Goal: Task Accomplishment & Management: Complete application form

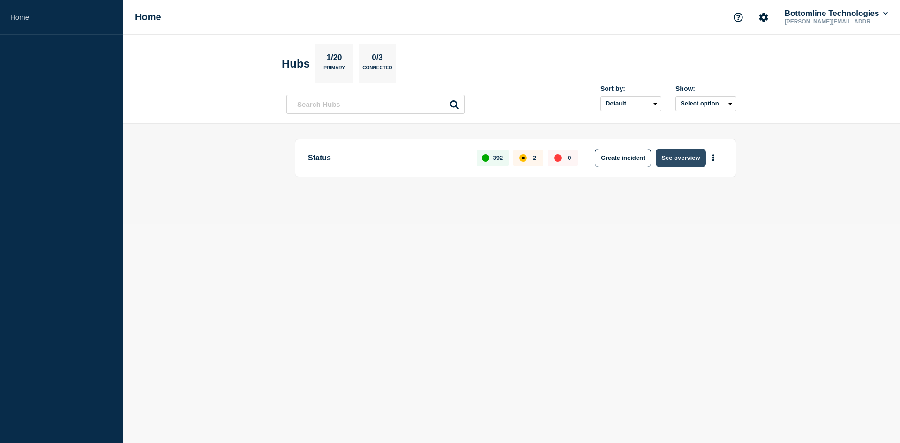
click at [686, 160] on button "See overview" at bounding box center [681, 158] width 50 height 19
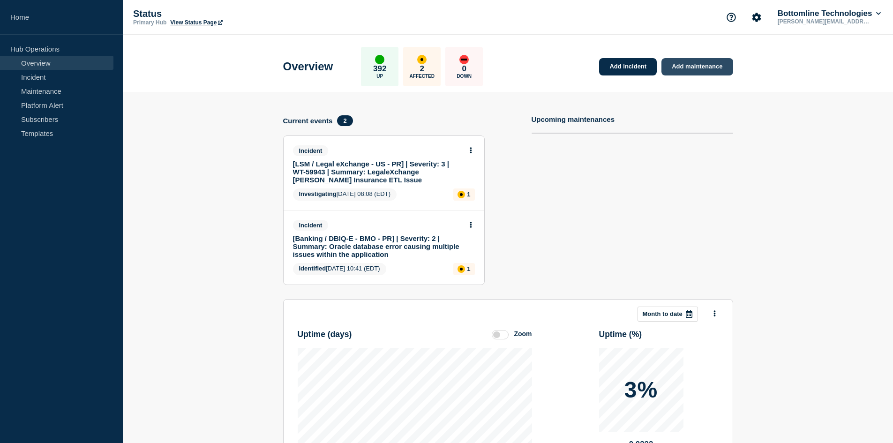
click at [699, 64] on link "Add maintenance" at bounding box center [697, 66] width 71 height 17
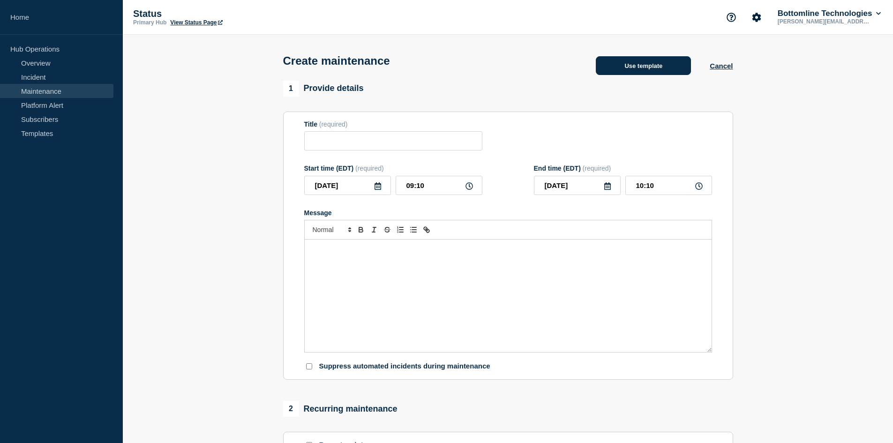
click at [665, 71] on button "Use template" at bounding box center [643, 65] width 95 height 19
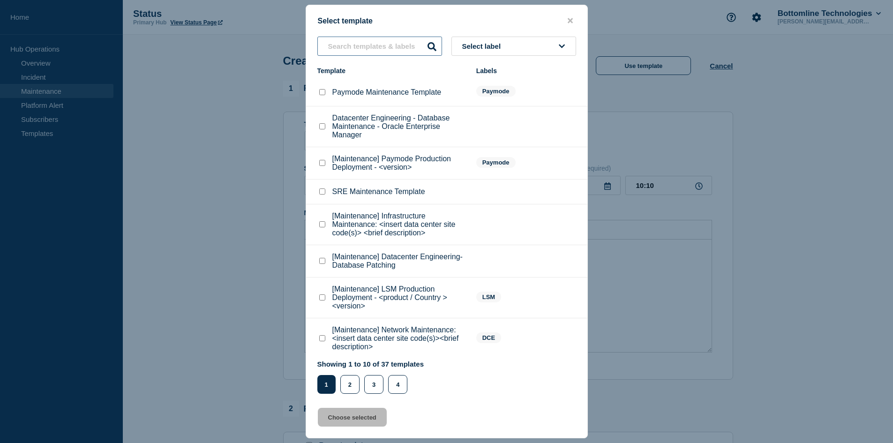
click at [363, 49] on input "text" at bounding box center [379, 46] width 125 height 19
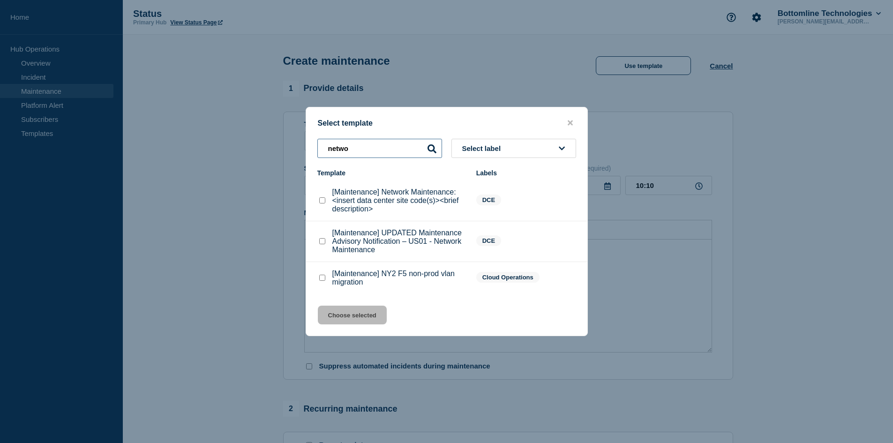
type input "netwo"
click at [320, 202] on checkbox"] "[Maintenance] Network Maintenance: <insert data center site code(s)><brief desc…" at bounding box center [322, 200] width 6 height 6
checkbox checkbox"] "true"
click at [364, 315] on button "Choose selected" at bounding box center [352, 315] width 69 height 19
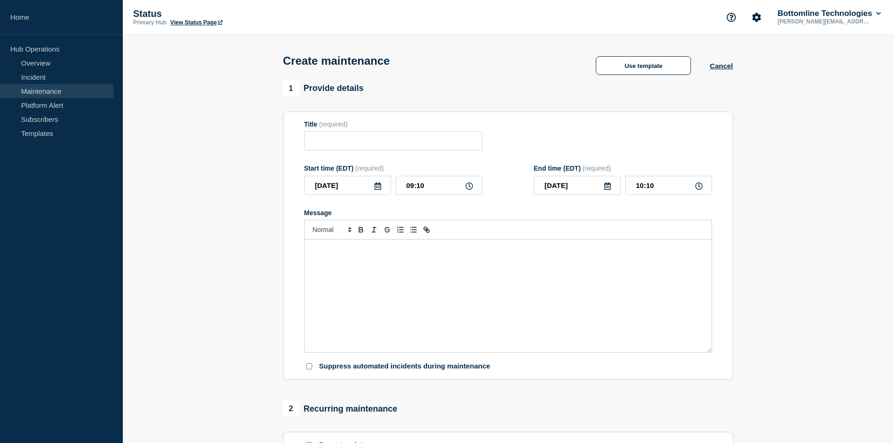
type input "[Maintenance] Network Maintenance: <insert data center site code(s)><brief desc…"
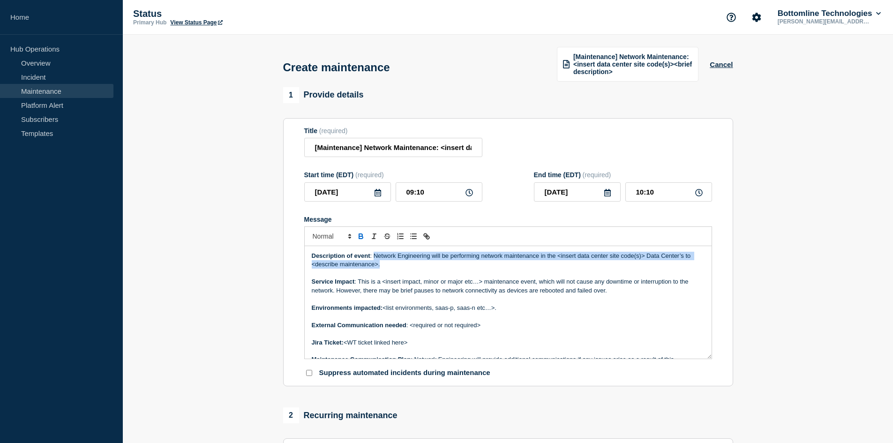
drag, startPoint x: 394, startPoint y: 267, endPoint x: 374, endPoint y: 258, distance: 22.5
click at [374, 258] on p "Description of event : Network Engineering will be performing network maintenan…" at bounding box center [508, 260] width 393 height 17
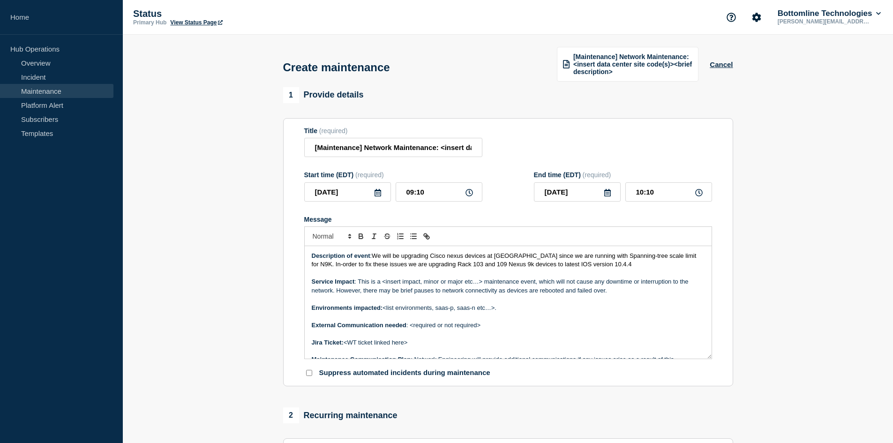
click at [436, 263] on span "We will be upgrading Cisco nexus devices at [GEOGRAPHIC_DATA] since we are runn…" at bounding box center [505, 259] width 386 height 15
click at [499, 308] on p "Environments impacted: <list environments, saas-p, saas-n etc…>." at bounding box center [508, 308] width 393 height 8
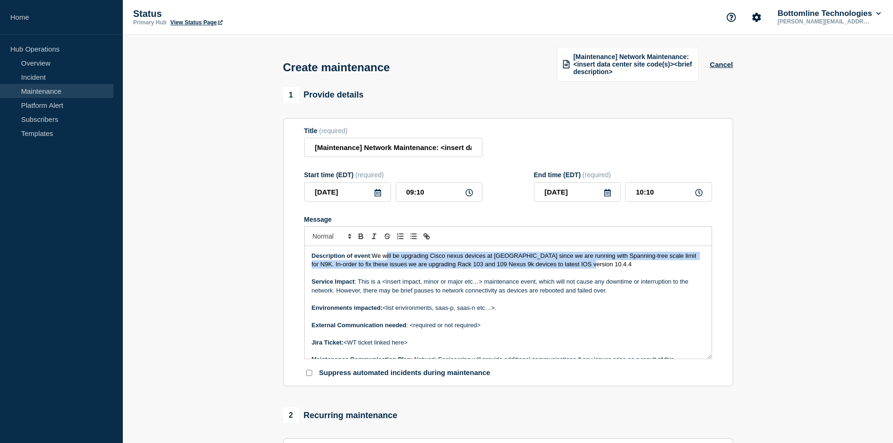
drag, startPoint x: 594, startPoint y: 265, endPoint x: 389, endPoint y: 257, distance: 205.1
click at [389, 257] on p "Description of event : We will be upgrading Cisco nexus devices at US01 since w…" at bounding box center [508, 260] width 393 height 17
click at [441, 257] on span "We will be upgrading Cisco nexus devices at [GEOGRAPHIC_DATA] since we are runn…" at bounding box center [505, 259] width 386 height 15
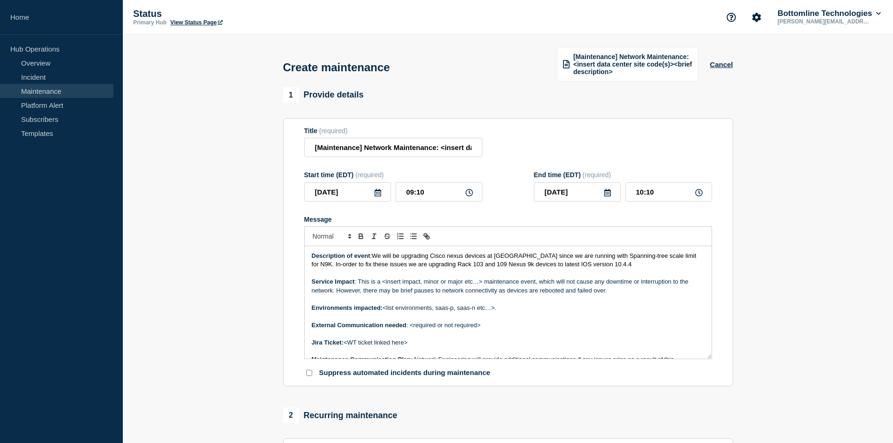
click at [526, 256] on span "We will be upgrading Cisco nexus devices at [GEOGRAPHIC_DATA] since we are runn…" at bounding box center [505, 259] width 386 height 15
click at [432, 264] on span "We will be upgrading Cisco nexus devices at [GEOGRAPHIC_DATA] since we are runn…" at bounding box center [505, 259] width 386 height 15
click at [427, 265] on span "We will be upgrading Cisco nexus devices at [GEOGRAPHIC_DATA] since we are runn…" at bounding box center [505, 259] width 386 height 15
drag, startPoint x: 438, startPoint y: 268, endPoint x: 462, endPoint y: 264, distance: 24.7
click at [462, 264] on p "Description of event : We will be upgrading Cisco nexus devices at US01 since w…" at bounding box center [508, 260] width 393 height 17
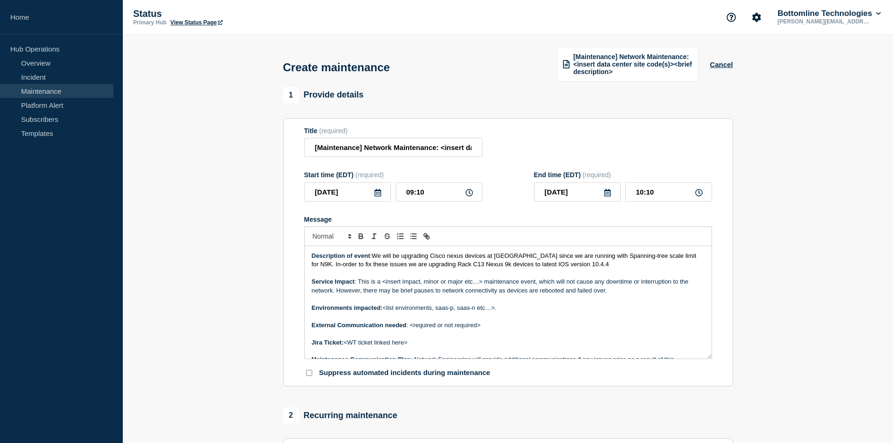
click at [549, 265] on span "We will be upgrading Cisco nexus devices at [GEOGRAPHIC_DATA] since we are runn…" at bounding box center [505, 259] width 386 height 15
drag, startPoint x: 561, startPoint y: 264, endPoint x: 546, endPoint y: 263, distance: 15.0
click at [546, 263] on span "We will be upgrading Cisco nexus devices at [GEOGRAPHIC_DATA] since we are runn…" at bounding box center [505, 259] width 386 height 15
click at [548, 316] on p "Message" at bounding box center [508, 316] width 393 height 8
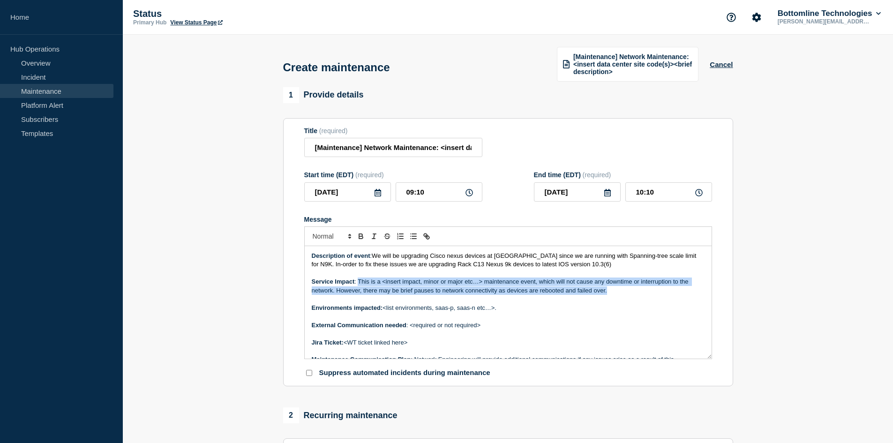
drag, startPoint x: 357, startPoint y: 280, endPoint x: 631, endPoint y: 290, distance: 273.6
click at [631, 290] on p "Service Impact : This is a <insert impact, minor or major etc…> maintenance eve…" at bounding box center [508, 286] width 393 height 17
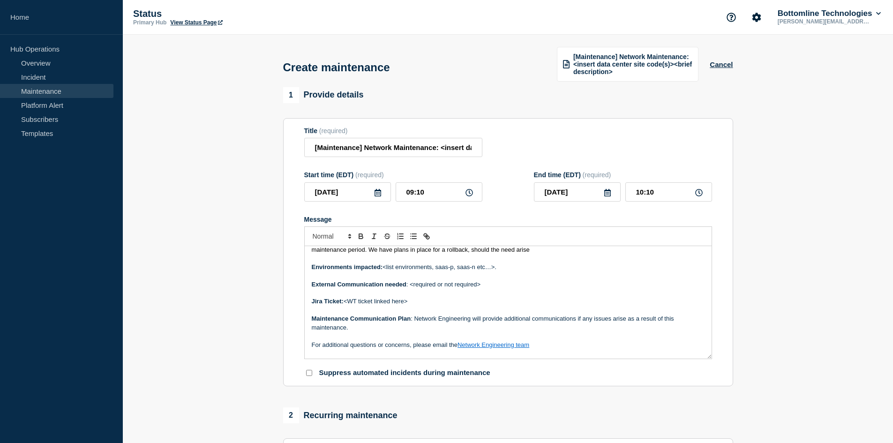
scroll to position [81, 0]
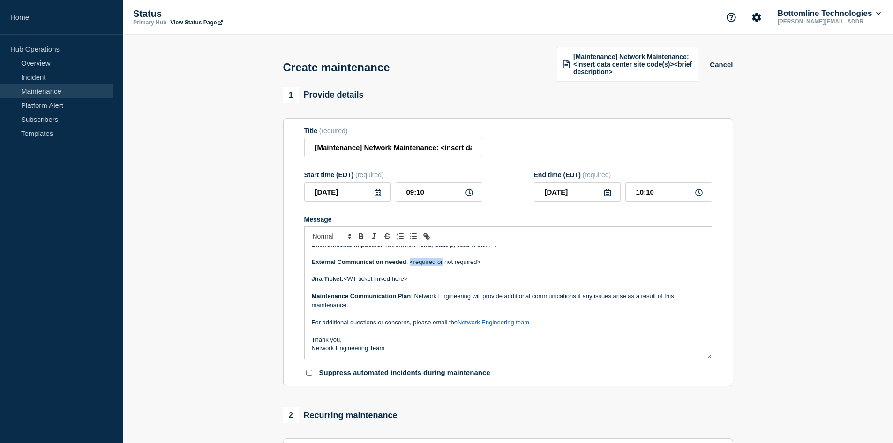
drag, startPoint x: 444, startPoint y: 262, endPoint x: 411, endPoint y: 263, distance: 32.4
click at [411, 263] on p "External Communication needed : <required or not required>" at bounding box center [508, 262] width 393 height 8
drag, startPoint x: 450, startPoint y: 261, endPoint x: 469, endPoint y: 270, distance: 20.8
click at [450, 261] on p "External Communication needed : not required>" at bounding box center [508, 262] width 393 height 8
drag, startPoint x: 447, startPoint y: 261, endPoint x: 419, endPoint y: 261, distance: 28.1
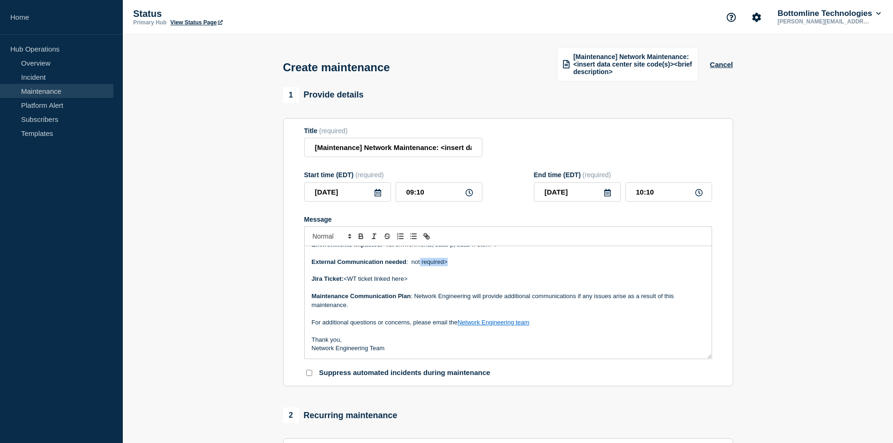
click at [419, 261] on p "External Communication needed : not required>" at bounding box center [508, 262] width 393 height 8
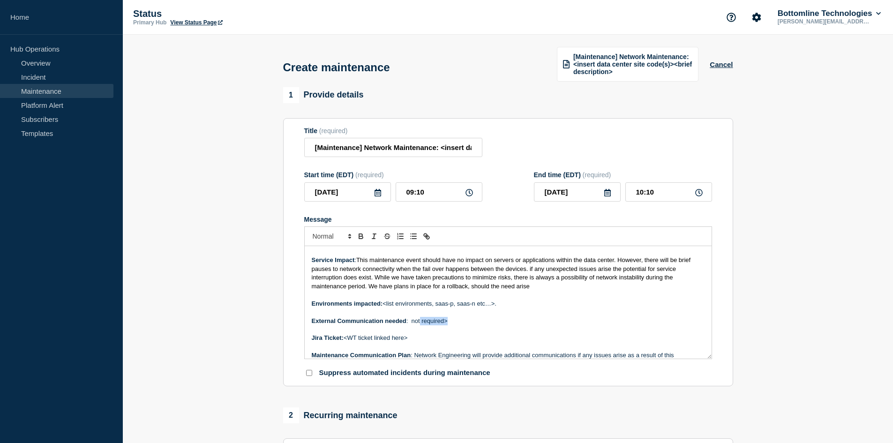
scroll to position [0, 0]
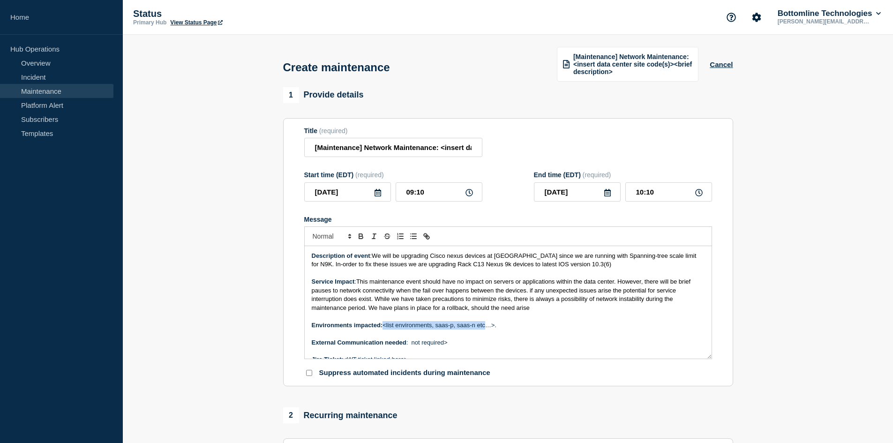
drag, startPoint x: 488, startPoint y: 327, endPoint x: 385, endPoint y: 323, distance: 103.3
click at [385, 323] on p "Environments impacted: <list environments, saas-p, saas-n etc…>." at bounding box center [508, 325] width 393 height 8
click at [200, 293] on section "1 Provide details Title (required) [Maintenance] Network Maintenance: <insert d…" at bounding box center [508, 412] width 771 height 651
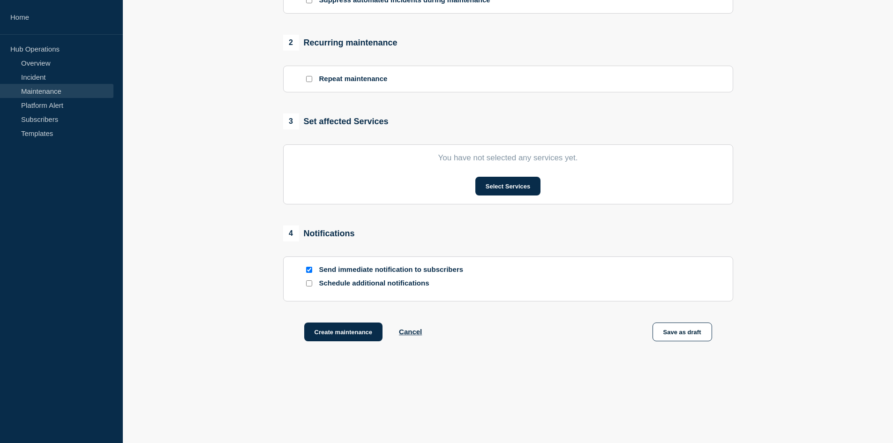
scroll to position [379, 0]
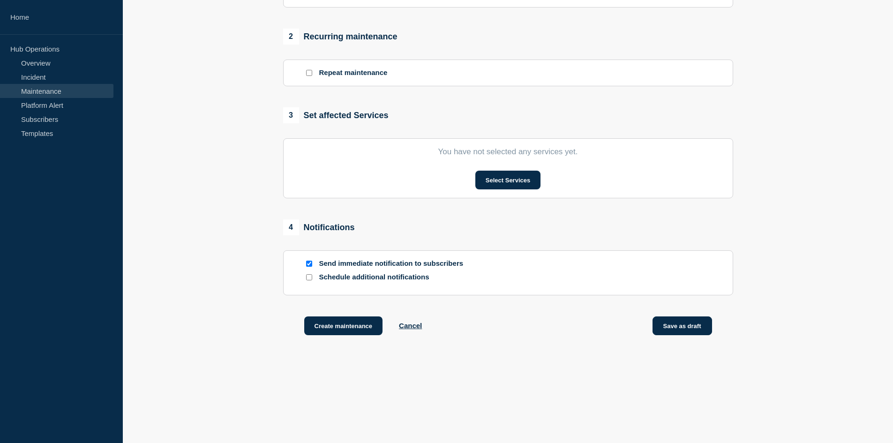
click at [675, 328] on button "Save as draft" at bounding box center [683, 326] width 60 height 19
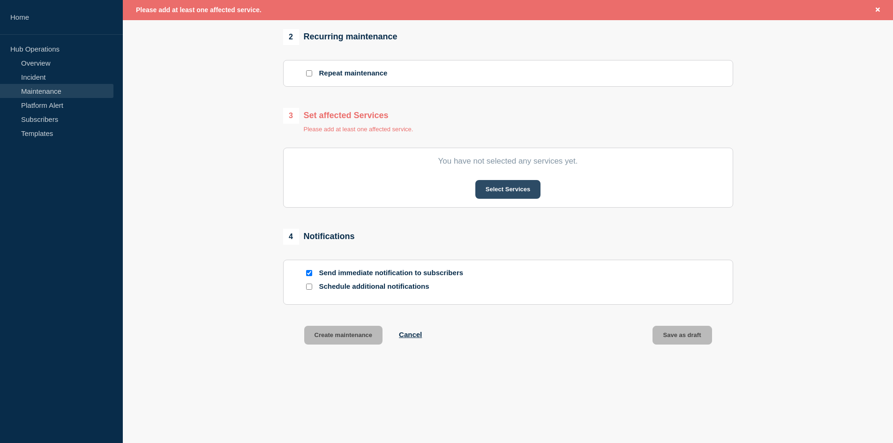
click at [504, 186] on button "Select Services" at bounding box center [508, 189] width 65 height 19
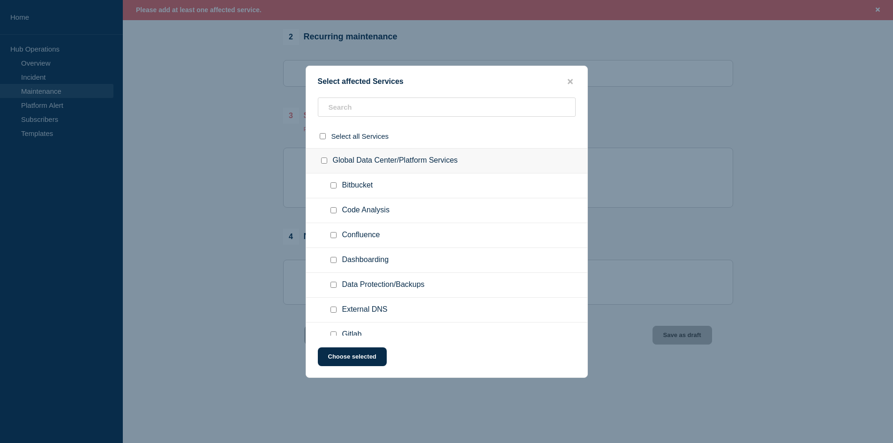
click at [345, 199] on ul "Code Analysis" at bounding box center [446, 210] width 281 height 25
click at [370, 107] on input "text" at bounding box center [447, 107] width 258 height 19
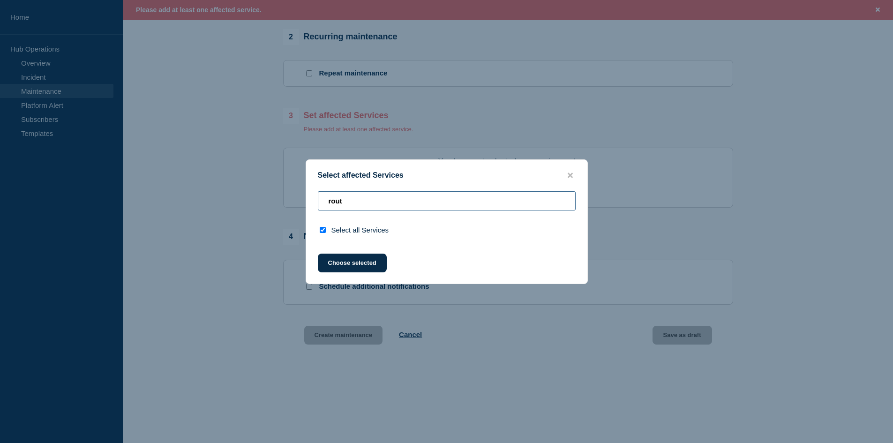
type input "route"
checkbox input "true"
type input "rout"
checkbox input "false"
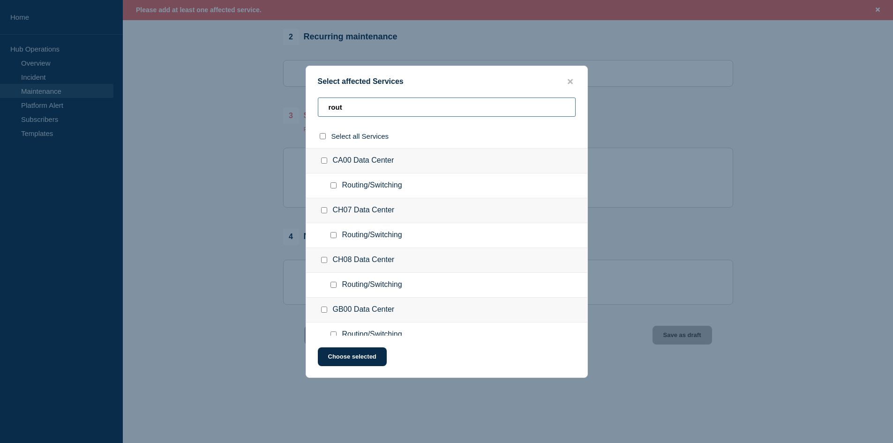
scroll to position [260, 0]
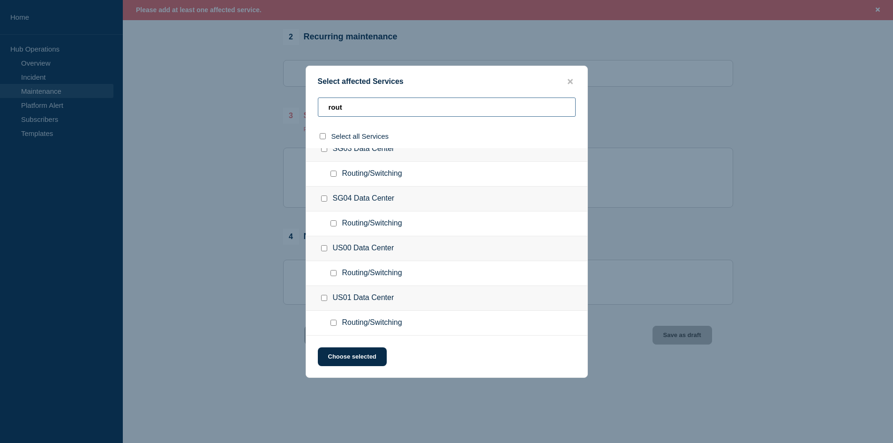
type input "rout"
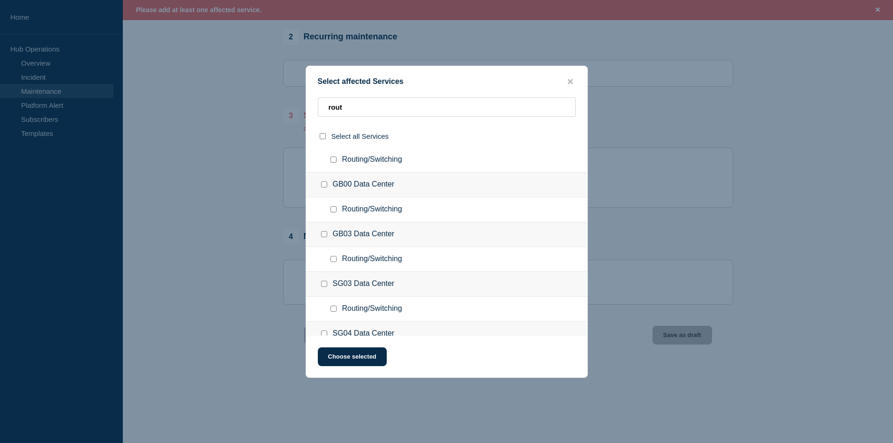
scroll to position [123, 0]
click at [334, 210] on input "Routing/Switching checkbox" at bounding box center [334, 212] width 6 height 6
checkbox input "true"
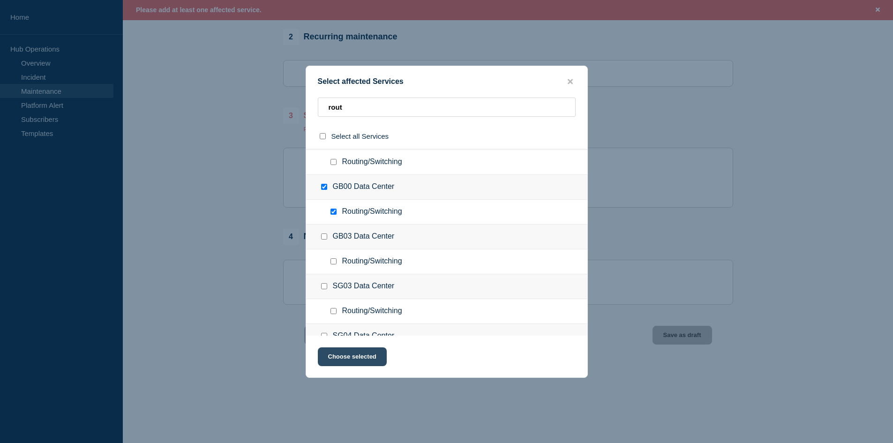
click at [358, 359] on button "Choose selected" at bounding box center [352, 356] width 69 height 19
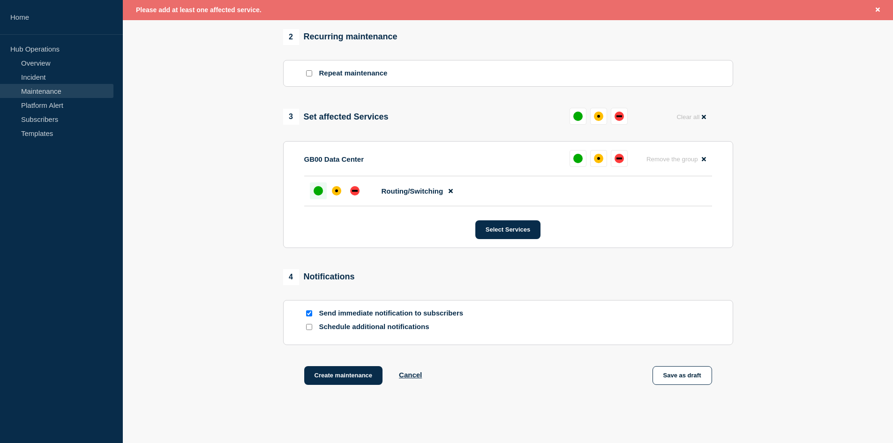
click at [323, 192] on div "up" at bounding box center [318, 190] width 9 height 9
click at [702, 278] on div "4 Notifications" at bounding box center [508, 277] width 450 height 16
click at [682, 373] on button "Save as draft" at bounding box center [683, 375] width 60 height 19
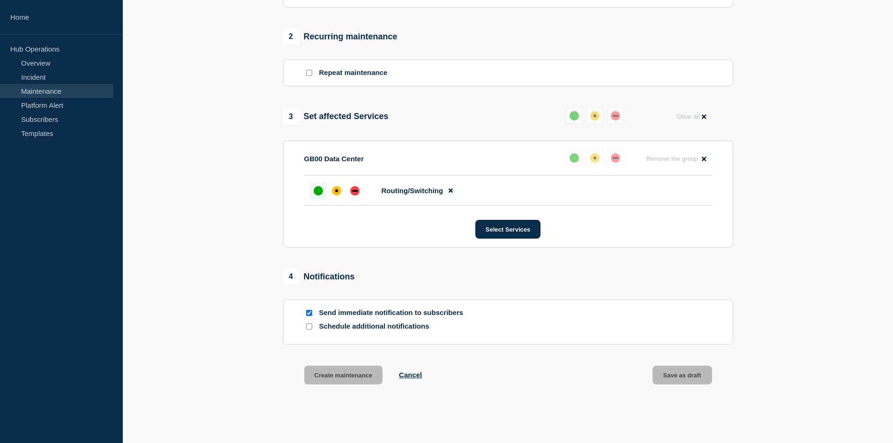
scroll to position [399, 0]
